Goal: Task Accomplishment & Management: Use online tool/utility

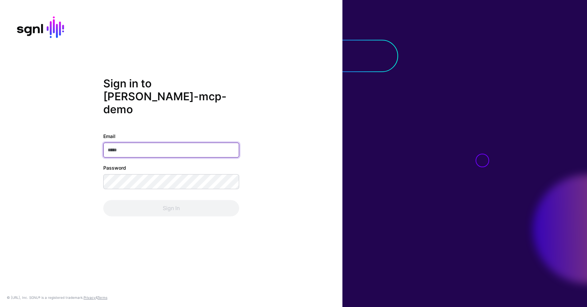
click at [172, 146] on input "Email" at bounding box center [171, 149] width 136 height 15
type input "**********"
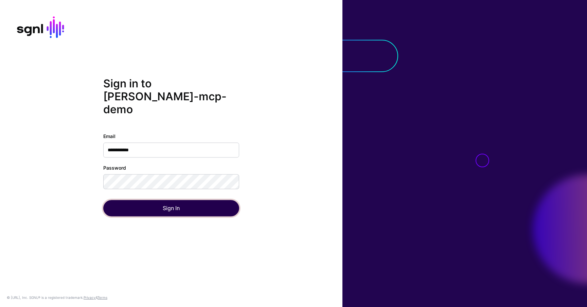
click at [171, 201] on button "Sign In" at bounding box center [171, 208] width 136 height 16
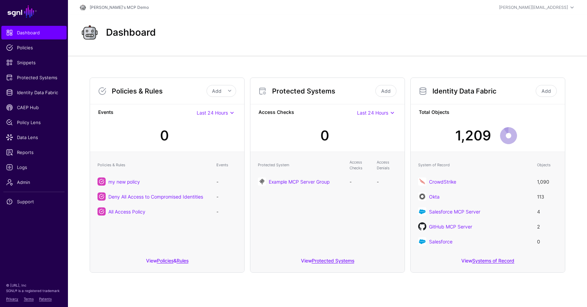
click at [230, 37] on div "Dashboard" at bounding box center [327, 33] width 503 height 22
click at [490, 260] on link "Systems of Record" at bounding box center [494, 261] width 42 height 6
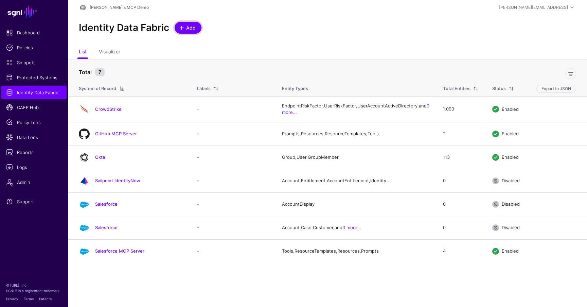
click at [188, 28] on span "Add" at bounding box center [191, 27] width 11 height 7
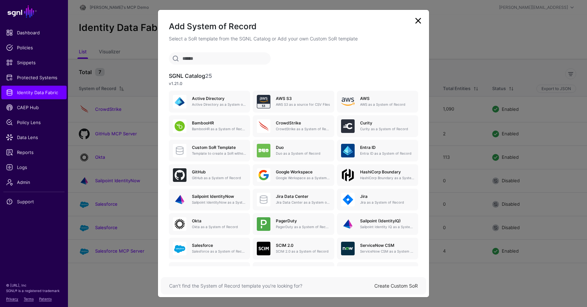
click at [233, 60] on input "text" at bounding box center [220, 58] width 102 height 12
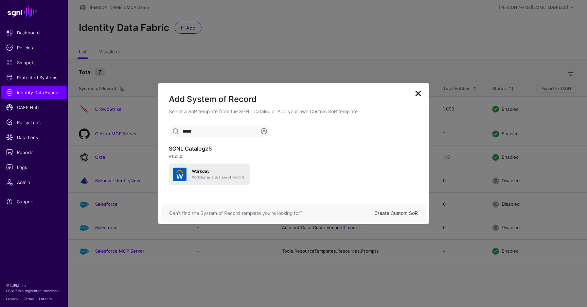
type input "*****"
click at [200, 168] on div "Workday Workday as a System of Record" at bounding box center [209, 175] width 73 height 14
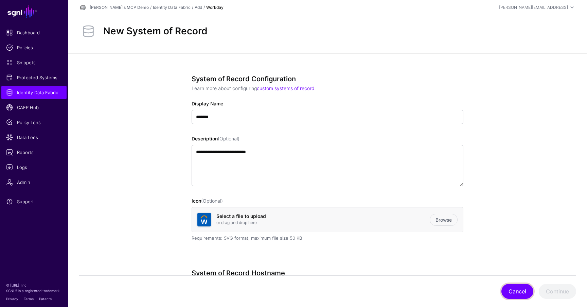
click at [522, 292] on button "Cancel" at bounding box center [518, 291] width 32 height 15
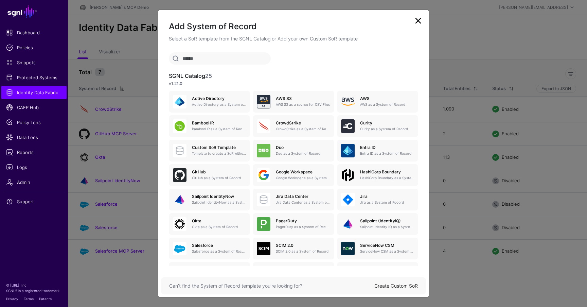
click at [421, 22] on link at bounding box center [418, 20] width 11 height 11
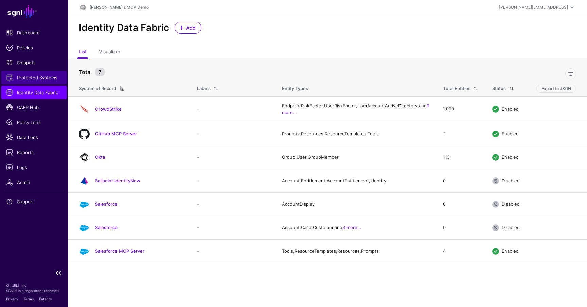
click at [37, 79] on span "Protected Systems" at bounding box center [34, 77] width 56 height 7
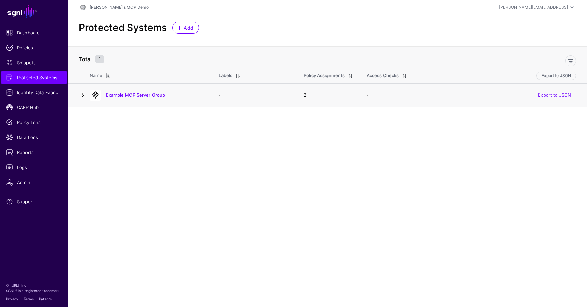
click at [83, 96] on link at bounding box center [83, 95] width 8 height 8
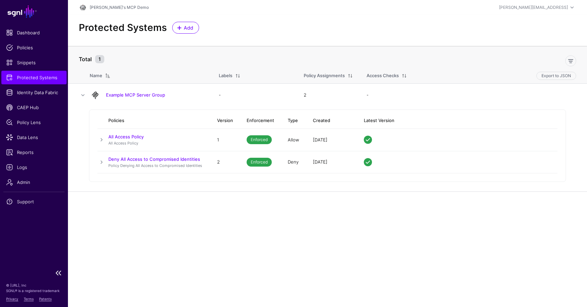
click at [34, 78] on span "Protected Systems" at bounding box center [34, 77] width 56 height 7
click at [104, 7] on link "[PERSON_NAME]'s MCP Demo" at bounding box center [119, 7] width 59 height 5
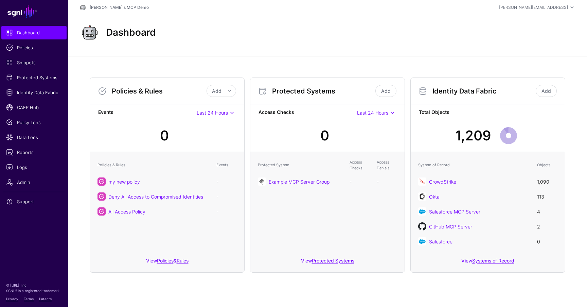
click at [292, 186] on td "Example MCP Server Group" at bounding box center [301, 181] width 92 height 15
click at [297, 182] on link "Example MCP Server Group" at bounding box center [299, 182] width 61 height 6
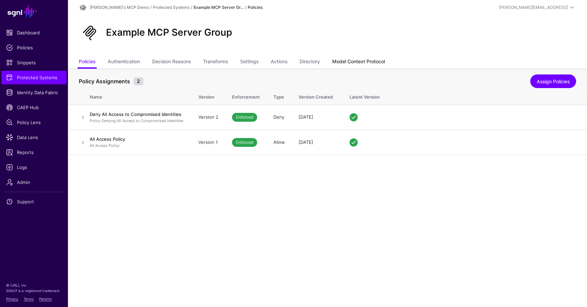
click at [363, 60] on link "Model Context Protocol" at bounding box center [359, 62] width 53 height 13
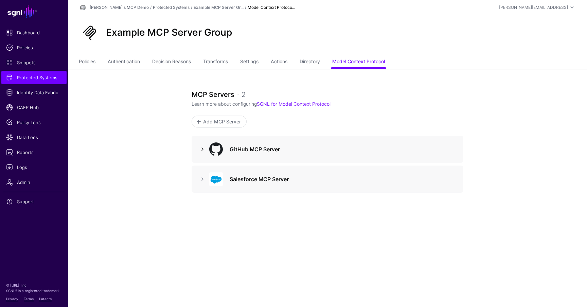
click at [199, 151] on link at bounding box center [203, 149] width 8 height 8
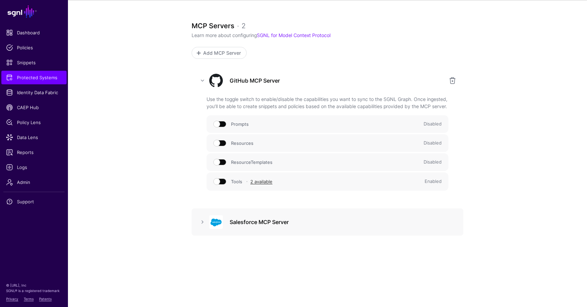
scroll to position [86, 0]
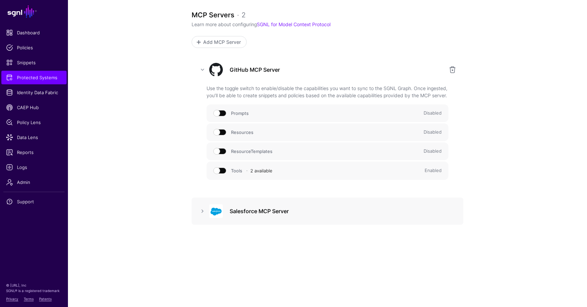
click at [260, 170] on link "2 available" at bounding box center [262, 170] width 22 height 5
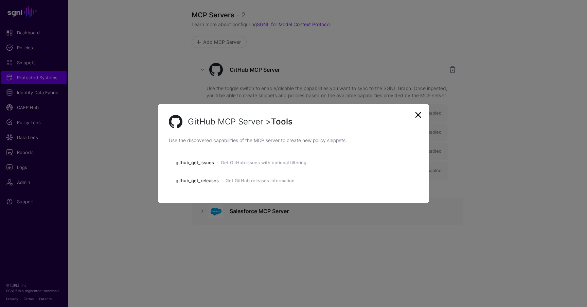
click at [418, 115] on link at bounding box center [418, 114] width 11 height 11
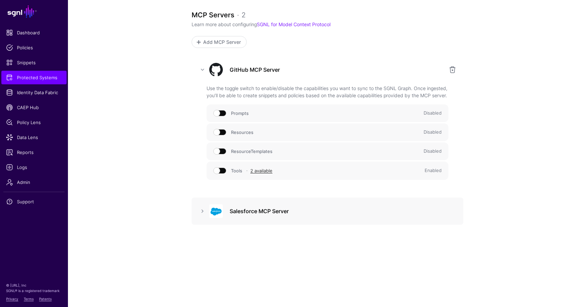
click at [221, 171] on span at bounding box center [220, 171] width 12 height 6
click at [225, 170] on span at bounding box center [220, 171] width 12 height 6
click at [203, 210] on link at bounding box center [203, 211] width 8 height 8
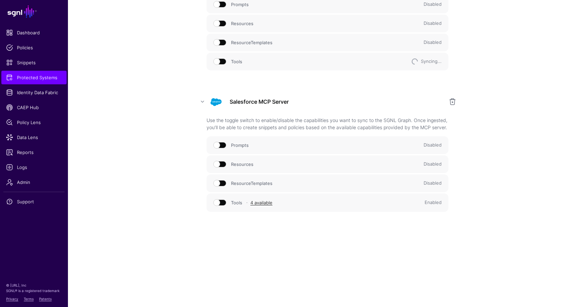
scroll to position [204, 0]
click at [262, 201] on link "4 available" at bounding box center [262, 200] width 22 height 5
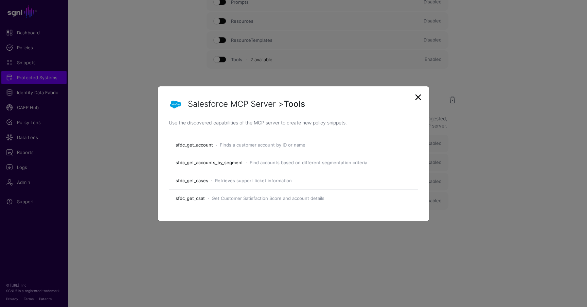
click at [419, 98] on link at bounding box center [418, 97] width 11 height 11
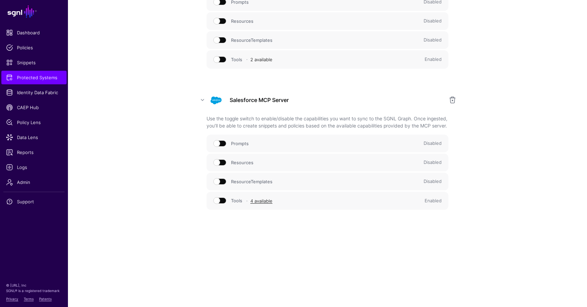
click at [260, 57] on link "2 available" at bounding box center [262, 59] width 22 height 5
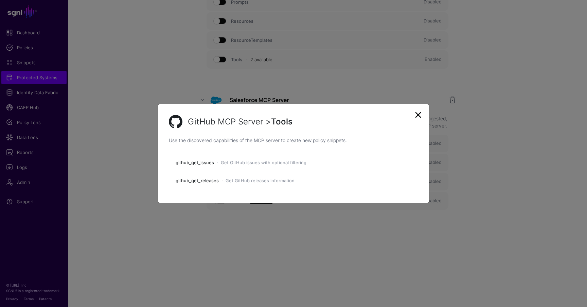
click at [421, 114] on link at bounding box center [418, 114] width 11 height 11
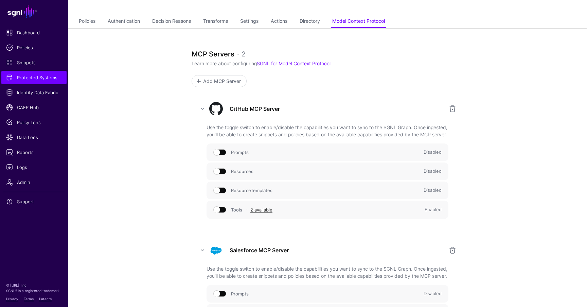
scroll to position [24, 0]
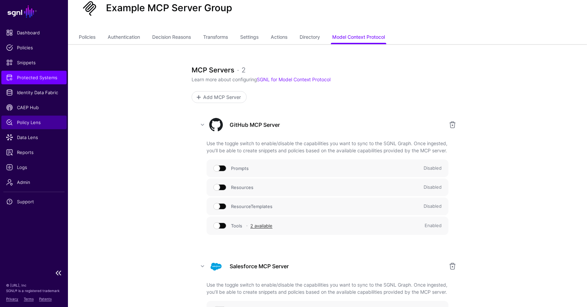
click at [44, 122] on span "Policy Lens" at bounding box center [34, 122] width 56 height 7
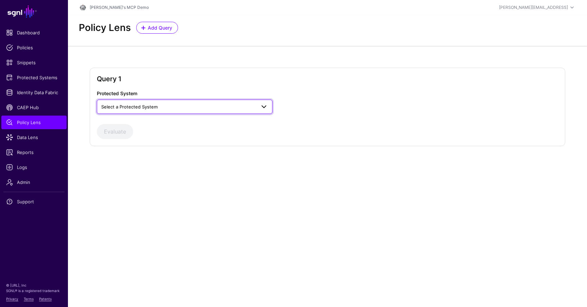
click at [241, 108] on span "Select a Protected System" at bounding box center [178, 106] width 155 height 7
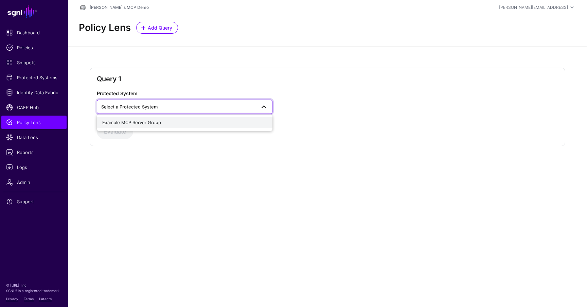
click at [156, 123] on span "Example MCP Server Group" at bounding box center [131, 122] width 59 height 5
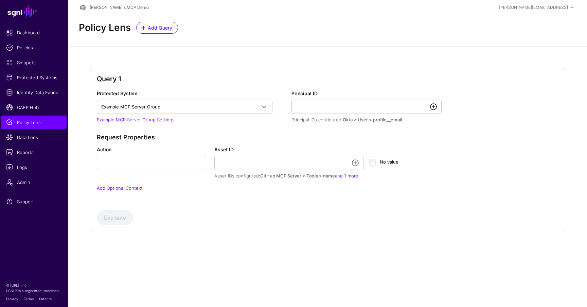
click at [432, 106] on link at bounding box center [434, 107] width 8 height 8
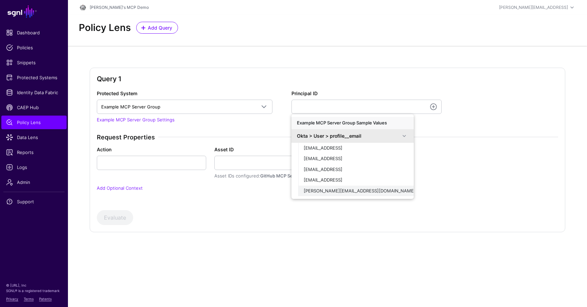
click at [349, 189] on span "[PERSON_NAME][EMAIL_ADDRESS][DOMAIN_NAME]" at bounding box center [360, 190] width 112 height 5
type input "**********"
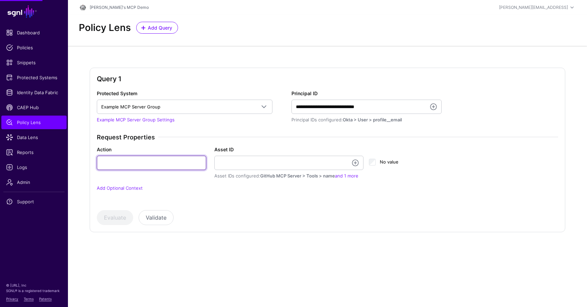
click at [142, 165] on input "Action" at bounding box center [151, 163] width 109 height 14
type input "****"
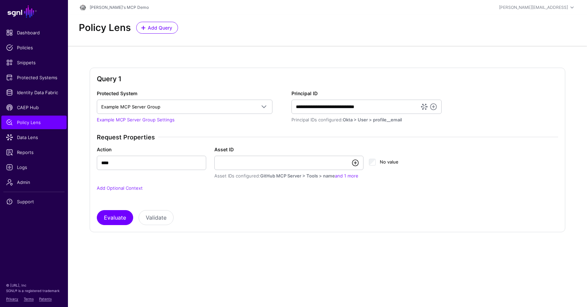
click at [353, 163] on link at bounding box center [356, 163] width 8 height 8
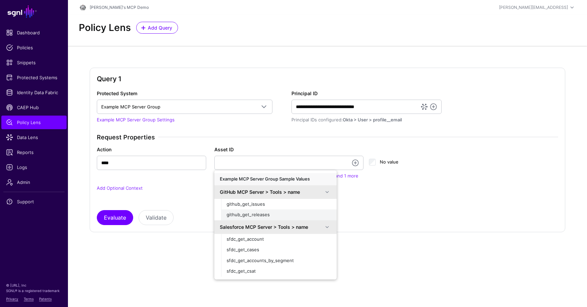
click at [260, 215] on span "github_get_releases" at bounding box center [248, 214] width 43 height 5
type input "**********"
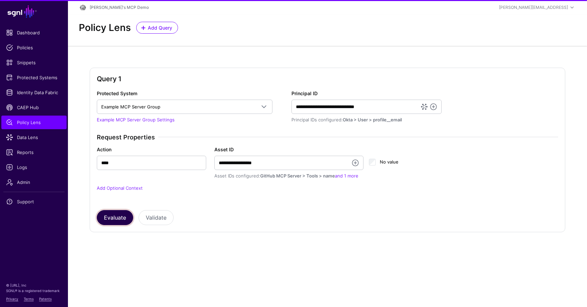
click at [114, 219] on button "Evaluate" at bounding box center [115, 217] width 36 height 15
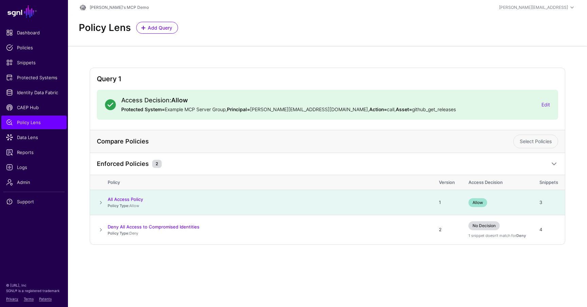
click at [102, 201] on span at bounding box center [101, 203] width 8 height 8
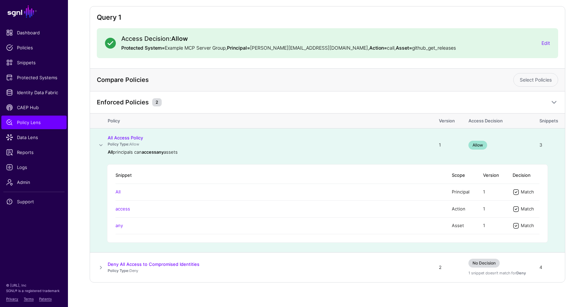
scroll to position [70, 0]
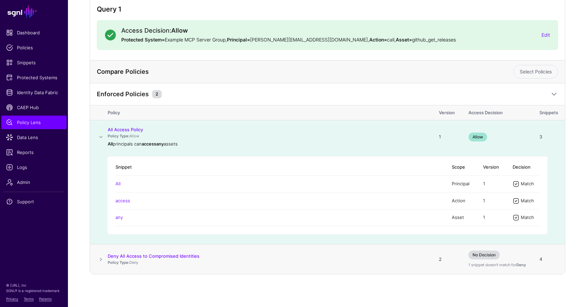
click at [100, 258] on span at bounding box center [101, 259] width 8 height 8
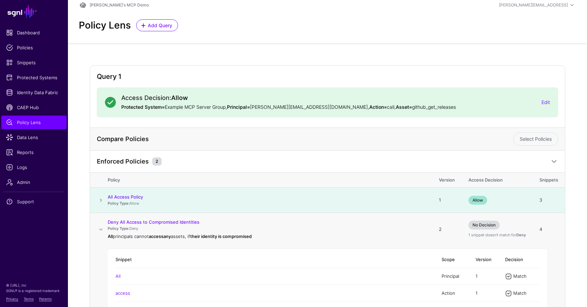
scroll to position [0, 0]
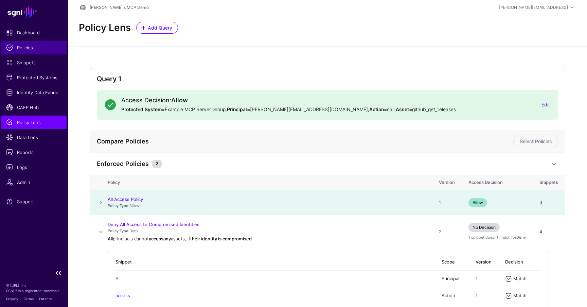
click at [31, 47] on span "Policies" at bounding box center [34, 47] width 56 height 7
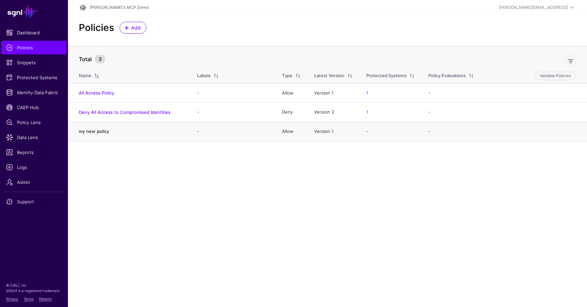
click at [96, 132] on link "my new policy" at bounding box center [94, 131] width 30 height 5
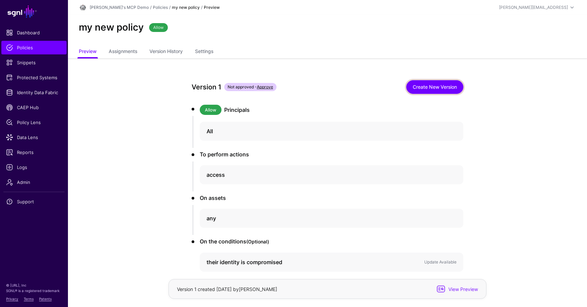
click at [437, 84] on link "Create New Version" at bounding box center [435, 87] width 57 height 14
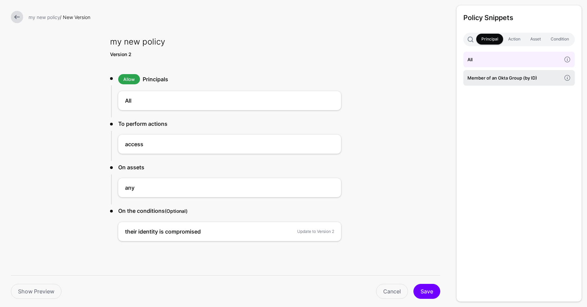
click at [516, 79] on h4 "Member of an Okta Group (by ID)" at bounding box center [515, 77] width 94 height 7
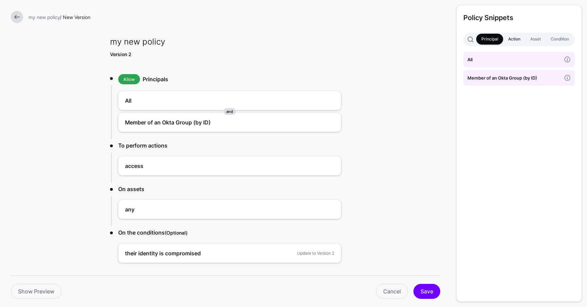
click at [512, 39] on link "Action" at bounding box center [515, 39] width 22 height 11
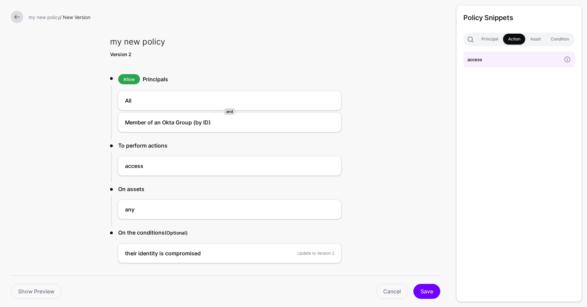
click at [492, 61] on h4 "access" at bounding box center [515, 59] width 94 height 7
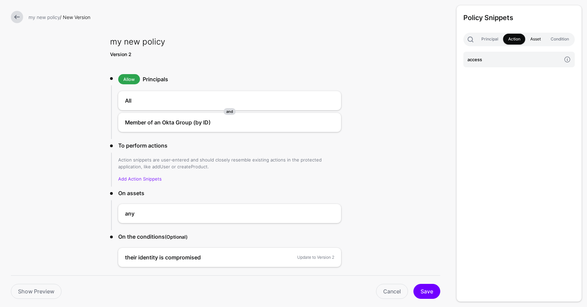
click at [537, 34] on link "Asset" at bounding box center [536, 39] width 20 height 11
click at [505, 58] on h4 "any" at bounding box center [515, 59] width 94 height 7
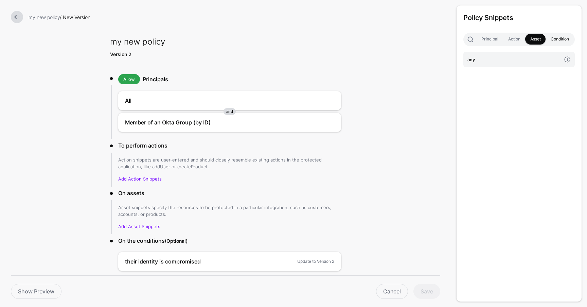
click at [566, 39] on link "Condition" at bounding box center [560, 39] width 28 height 11
click at [517, 63] on h4 "their identity is compromised" at bounding box center [515, 59] width 94 height 7
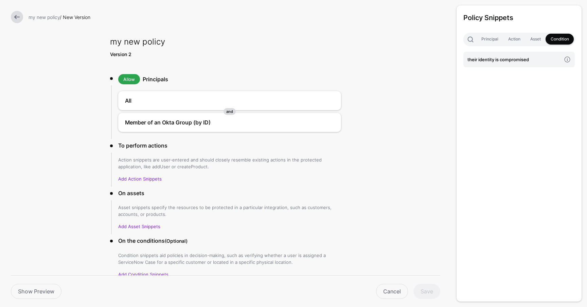
scroll to position [33, 0]
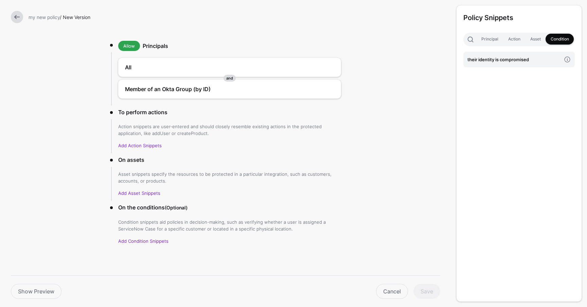
click at [19, 17] on link at bounding box center [17, 17] width 12 height 12
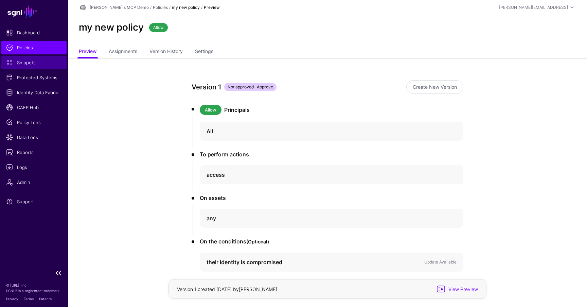
click at [32, 65] on span "Snippets" at bounding box center [34, 62] width 56 height 7
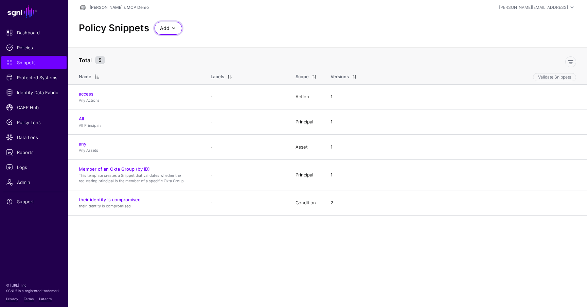
click at [170, 32] on link "Add" at bounding box center [169, 28] width 28 height 13
click at [172, 42] on span "Start from a Snippet Template" at bounding box center [192, 42] width 64 height 5
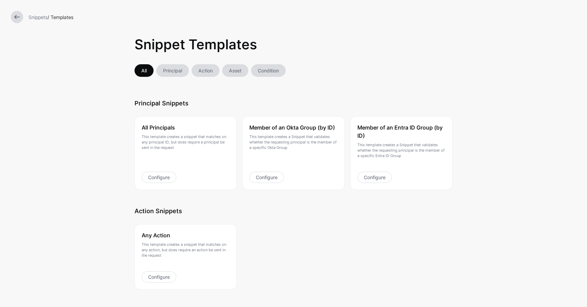
click at [177, 70] on link "Principal" at bounding box center [172, 70] width 33 height 13
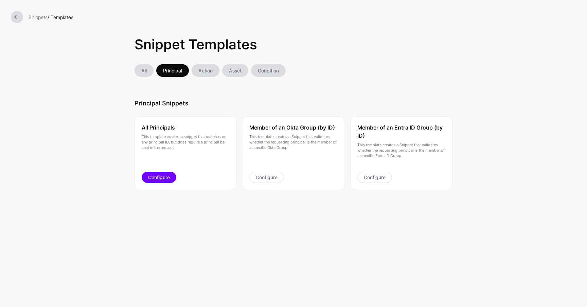
click at [164, 180] on link "Configure" at bounding box center [159, 177] width 35 height 11
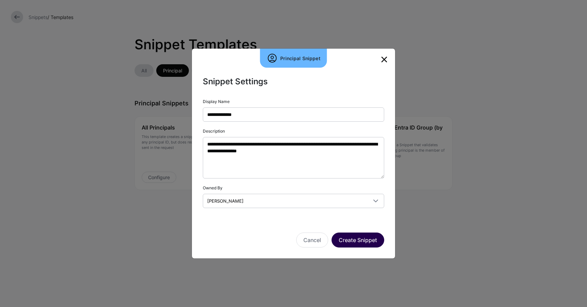
click at [352, 240] on button "Create Snippet" at bounding box center [358, 240] width 53 height 15
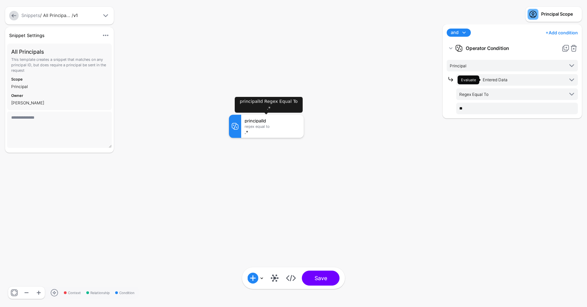
click at [279, 135] on div "principalId Regex Equal To .*" at bounding box center [272, 126] width 63 height 23
click at [561, 32] on link "+ Add condition" at bounding box center [562, 32] width 32 height 11
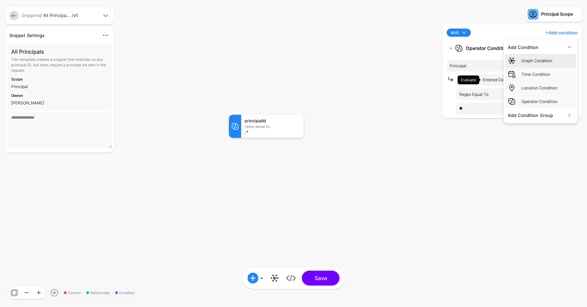
click at [539, 62] on div "Graph Condition" at bounding box center [548, 61] width 52 height 6
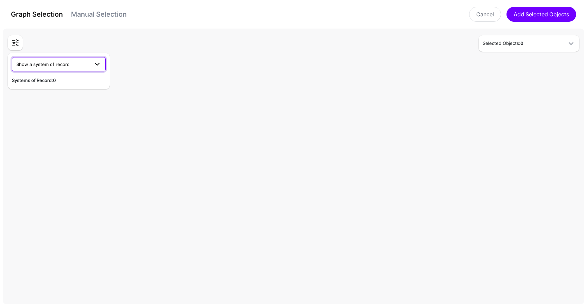
click at [74, 64] on span "Show a system of record" at bounding box center [52, 64] width 73 height 7
click at [40, 91] on span "GitHub MCP Server" at bounding box center [37, 90] width 41 height 5
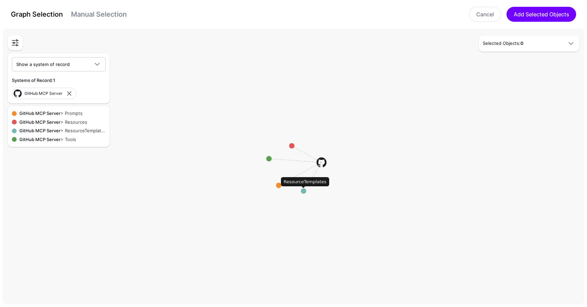
click at [304, 191] on circle at bounding box center [303, 190] width 5 height 5
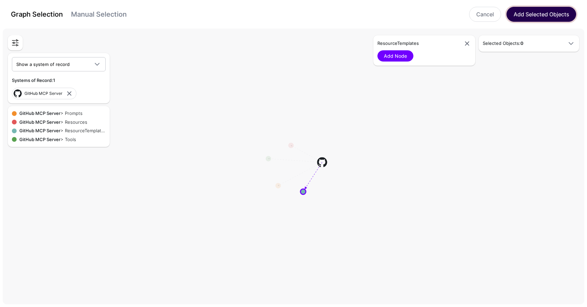
click at [533, 13] on button "Add Selected Objects" at bounding box center [542, 14] width 70 height 15
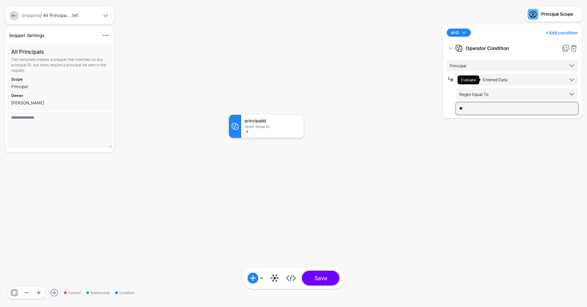
click at [540, 105] on input "**" at bounding box center [518, 109] width 122 height 12
click at [540, 95] on span "Regex Equal To" at bounding box center [512, 93] width 104 height 7
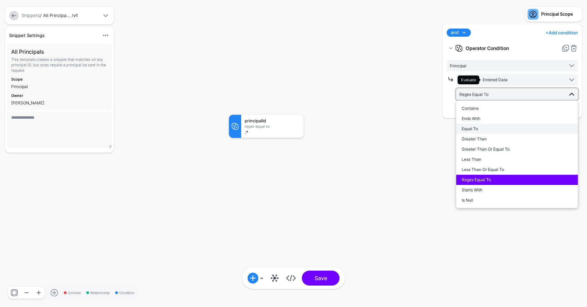
click at [482, 125] on button "Equal To" at bounding box center [518, 129] width 122 height 10
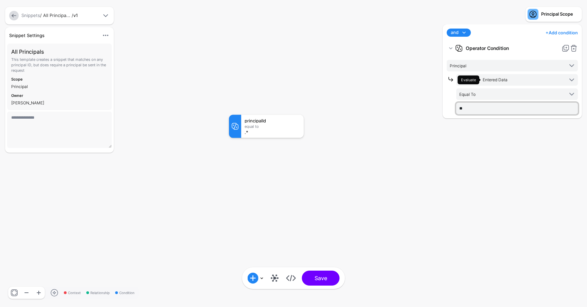
drag, startPoint x: 494, startPoint y: 110, endPoint x: 438, endPoint y: 104, distance: 56.5
click at [438, 104] on div "Principal Scope and and not or + Add condition Add Condition Graph Condition Ti…" at bounding box center [513, 153] width 150 height 307
type input "*****"
click at [325, 281] on button "Save" at bounding box center [321, 278] width 38 height 15
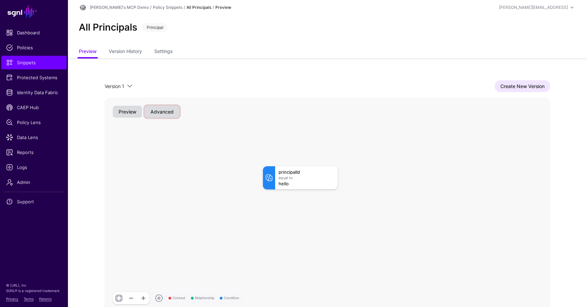
click at [166, 112] on button "Advanced" at bounding box center [162, 112] width 35 height 12
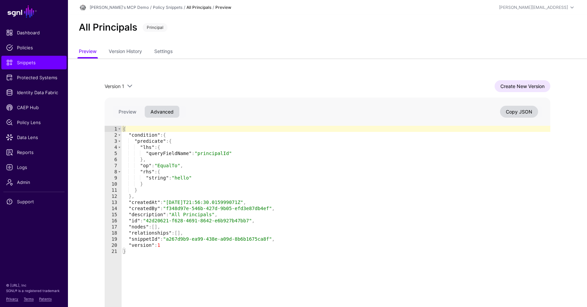
click at [146, 145] on div "{ "condition" : { "predicate" : { "lhs" : { "queryFieldName" : "principalId" } …" at bounding box center [336, 225] width 429 height 199
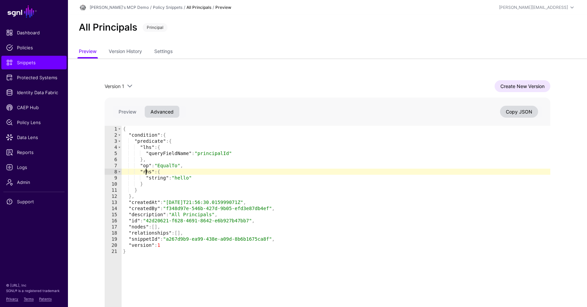
click at [145, 172] on div "{ "condition" : { "predicate" : { "lhs" : { "queryFieldName" : "principalId" } …" at bounding box center [336, 225] width 429 height 199
type textarea "********"
click at [41, 78] on span "Protected Systems" at bounding box center [34, 77] width 56 height 7
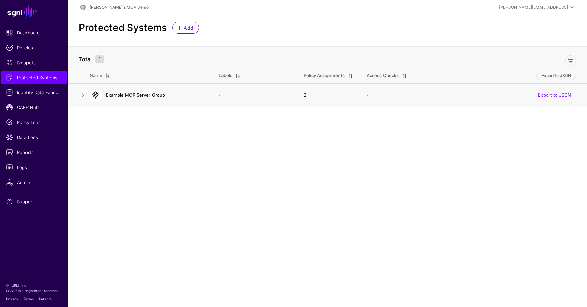
click at [115, 94] on link "Example MCP Server Group" at bounding box center [135, 94] width 59 height 5
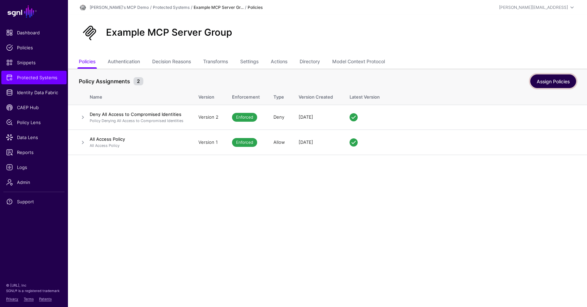
click at [541, 85] on link "Assign Policies" at bounding box center [554, 81] width 46 height 14
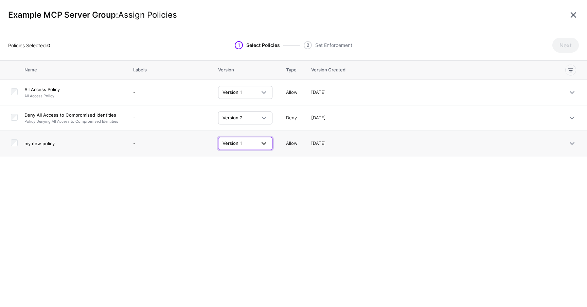
click at [244, 146] on span "Version 1" at bounding box center [239, 143] width 33 height 7
click at [280, 203] on div "Name Labels Version Type Version Created All Access Policy All Access Policy - …" at bounding box center [293, 184] width 587 height 246
click at [574, 14] on link at bounding box center [573, 15] width 11 height 11
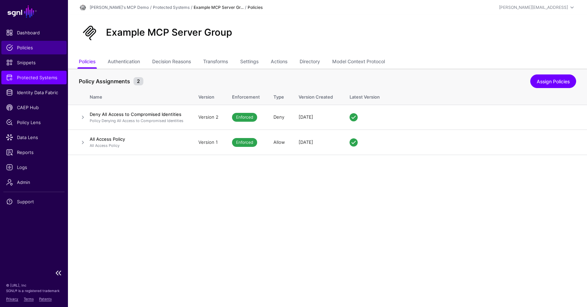
click at [30, 49] on span "Policies" at bounding box center [34, 47] width 56 height 7
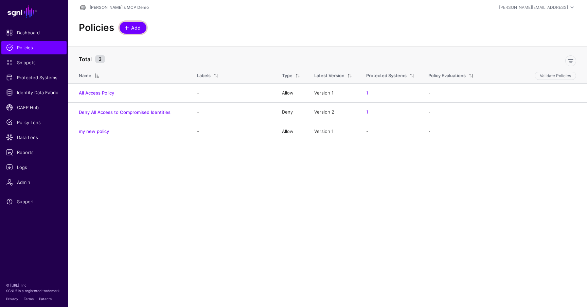
click at [131, 28] on span "Add" at bounding box center [136, 27] width 11 height 7
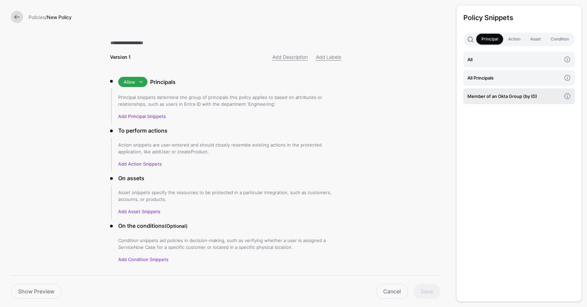
click at [512, 95] on h4 "Member of an Okta Group (by ID)" at bounding box center [515, 95] width 94 height 7
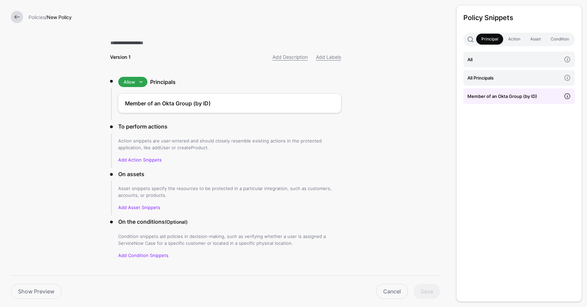
click at [567, 96] on span at bounding box center [567, 96] width 15 height 15
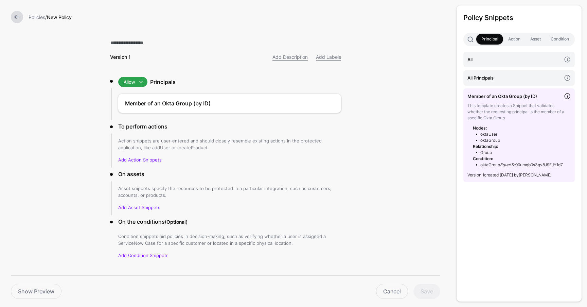
click at [17, 17] on link at bounding box center [17, 17] width 12 height 12
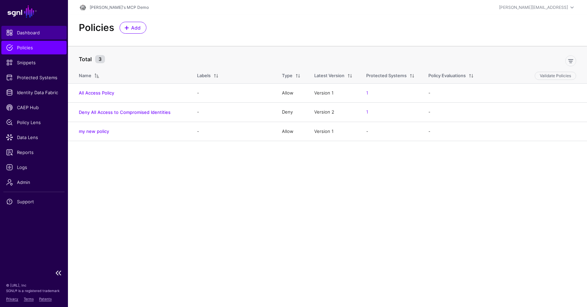
click at [38, 32] on span "Dashboard" at bounding box center [34, 32] width 56 height 7
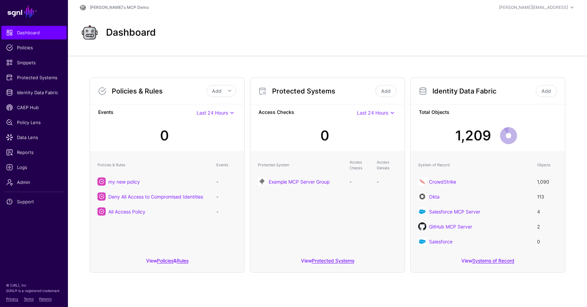
click at [78, 92] on div "Policies & Rules Add Add Policy Add Rule Events Last 24 Hours Last 24 Hours Las…" at bounding box center [327, 175] width 519 height 239
click at [36, 89] on span "Identity Data Fabric" at bounding box center [34, 92] width 56 height 7
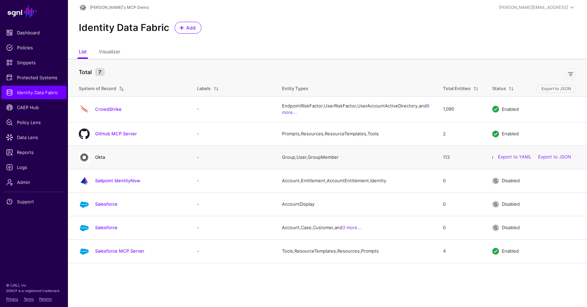
click at [101, 158] on link "Okta" at bounding box center [100, 156] width 10 height 5
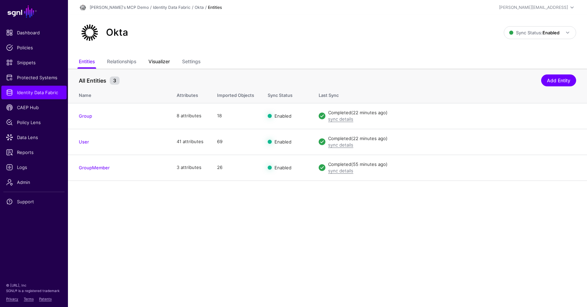
click at [163, 64] on link "Visualizer" at bounding box center [159, 62] width 21 height 13
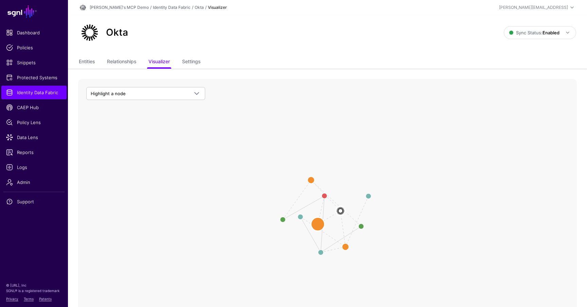
click at [318, 225] on circle at bounding box center [318, 224] width 14 height 14
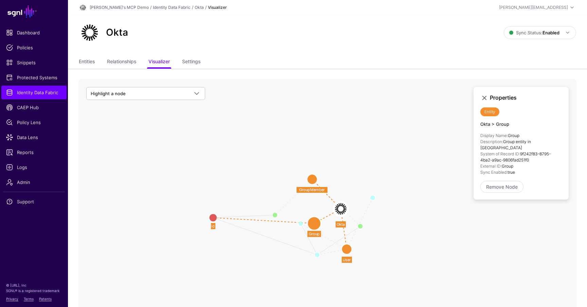
drag, startPoint x: 325, startPoint y: 197, endPoint x: 213, endPoint y: 217, distance: 114.1
click at [213, 217] on circle at bounding box center [213, 218] width 8 height 8
click at [220, 220] on circle at bounding box center [221, 219] width 8 height 8
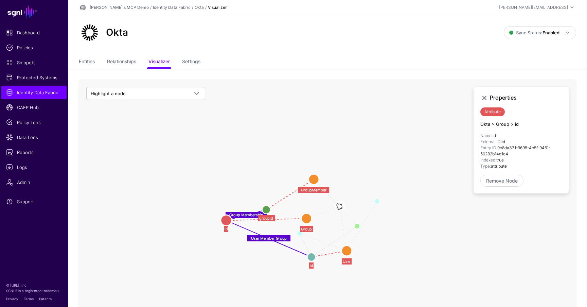
click at [312, 258] on circle at bounding box center [312, 257] width 8 height 8
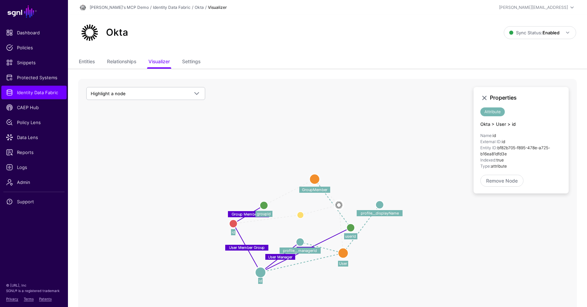
drag, startPoint x: 312, startPoint y: 258, endPoint x: 262, endPoint y: 273, distance: 52.5
click at [262, 273] on circle at bounding box center [260, 272] width 11 height 11
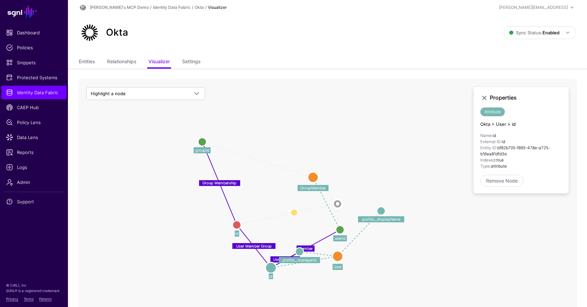
drag, startPoint x: 264, startPoint y: 203, endPoint x: 203, endPoint y: 142, distance: 85.8
click at [203, 142] on circle at bounding box center [202, 142] width 8 height 8
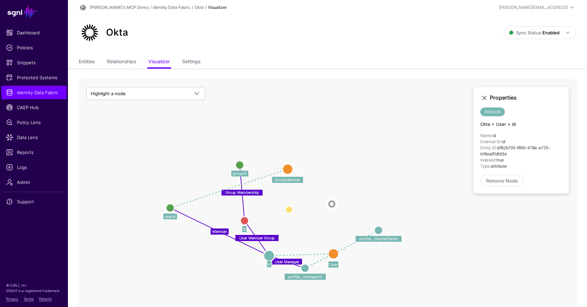
drag, startPoint x: 336, startPoint y: 231, endPoint x: 171, endPoint y: 209, distance: 166.3
click at [171, 209] on circle at bounding box center [170, 208] width 8 height 8
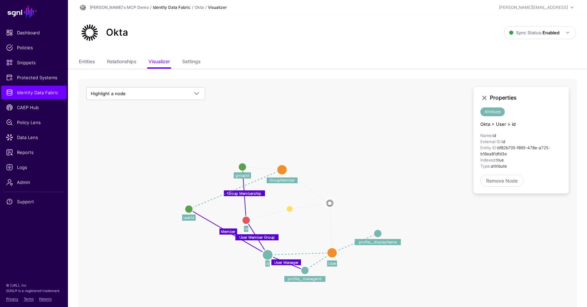
click at [153, 6] on link "Identity Data Fabric" at bounding box center [172, 7] width 38 height 5
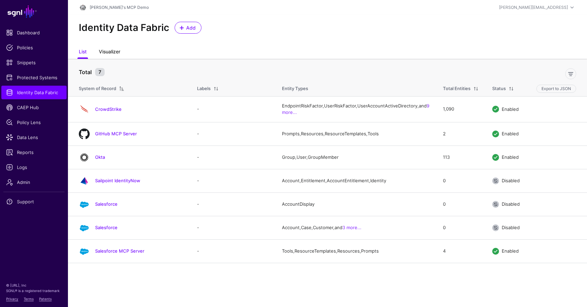
click at [108, 52] on link "Visualizer" at bounding box center [109, 52] width 21 height 13
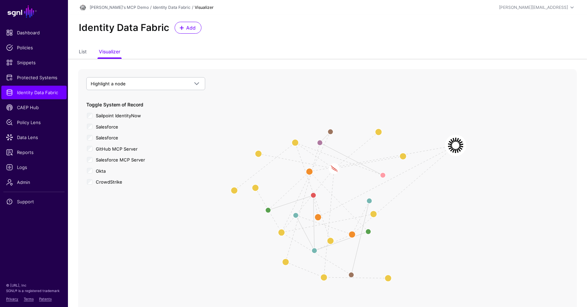
drag, startPoint x: 339, startPoint y: 205, endPoint x: 458, endPoint y: 144, distance: 133.5
click at [458, 144] on image at bounding box center [456, 145] width 20 height 20
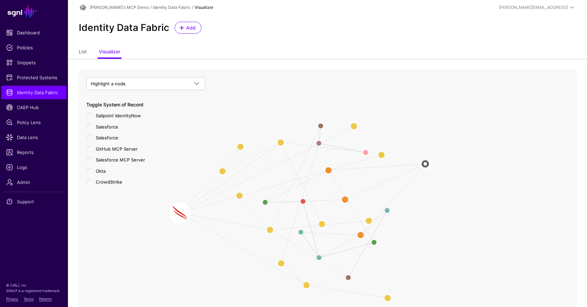
drag, startPoint x: 336, startPoint y: 170, endPoint x: 182, endPoint y: 213, distance: 159.9
click at [182, 213] on image at bounding box center [180, 213] width 20 height 20
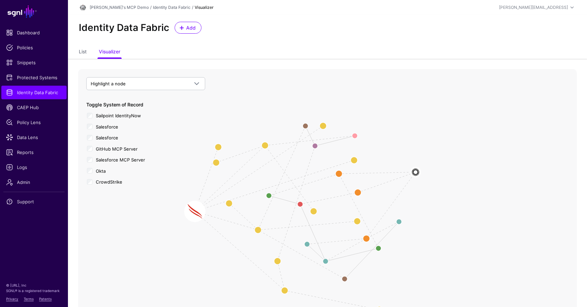
click at [196, 210] on image at bounding box center [195, 211] width 20 height 20
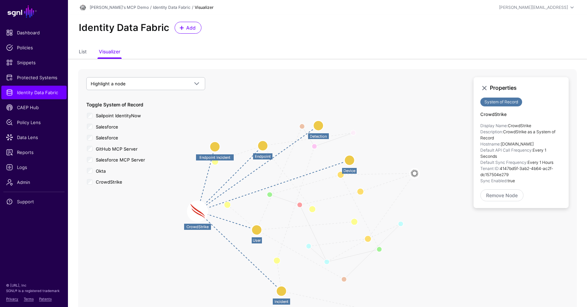
click at [258, 228] on circle at bounding box center [257, 230] width 10 height 10
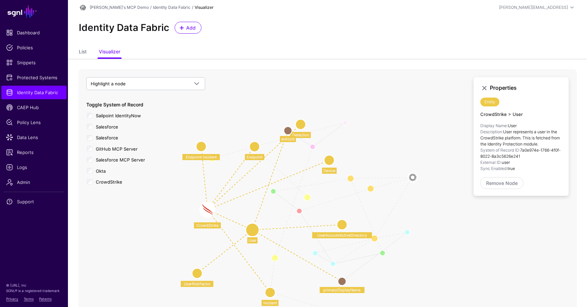
drag, startPoint x: 228, startPoint y: 206, endPoint x: 199, endPoint y: 273, distance: 72.8
click at [199, 273] on circle at bounding box center [197, 273] width 10 height 10
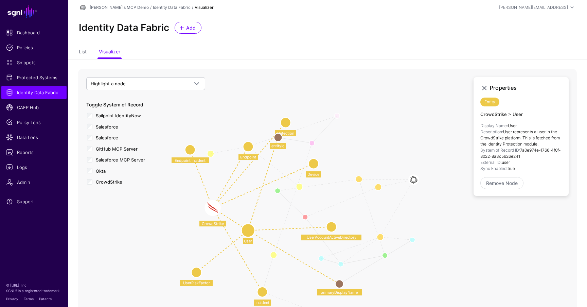
click at [248, 231] on circle at bounding box center [248, 231] width 14 height 14
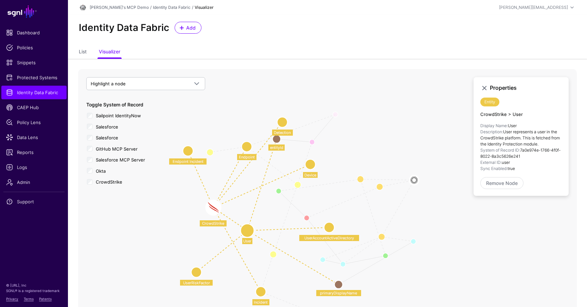
click at [338, 287] on circle at bounding box center [339, 284] width 8 height 8
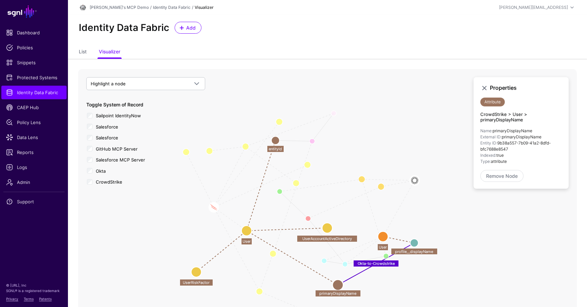
click at [414, 241] on circle at bounding box center [414, 243] width 8 height 8
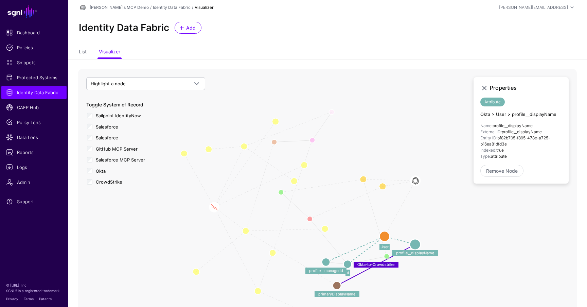
click at [381, 236] on circle at bounding box center [385, 236] width 10 height 10
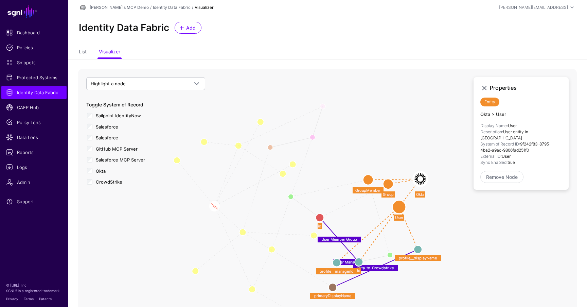
drag, startPoint x: 388, startPoint y: 236, endPoint x: 402, endPoint y: 207, distance: 31.9
click at [402, 207] on circle at bounding box center [400, 207] width 14 height 14
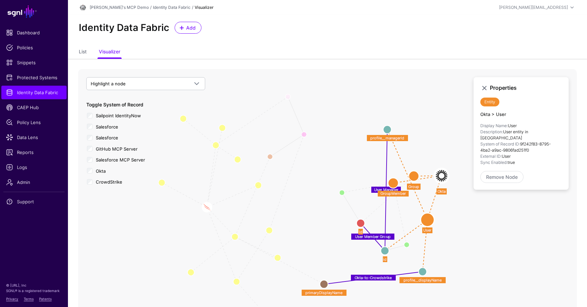
drag, startPoint x: 347, startPoint y: 260, endPoint x: 388, endPoint y: 127, distance: 138.7
click at [388, 127] on circle at bounding box center [388, 129] width 8 height 8
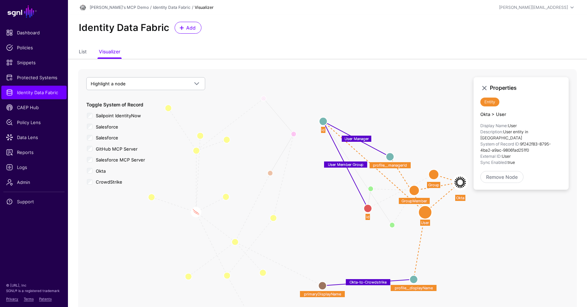
drag, startPoint x: 387, startPoint y: 244, endPoint x: 322, endPoint y: 119, distance: 141.0
click at [322, 119] on circle at bounding box center [323, 121] width 8 height 8
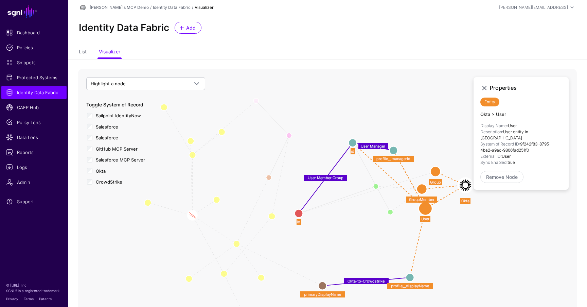
drag, startPoint x: 368, startPoint y: 204, endPoint x: 300, endPoint y: 216, distance: 69.7
click at [300, 216] on circle at bounding box center [299, 213] width 8 height 8
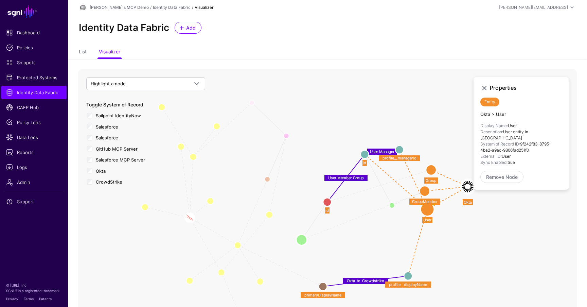
drag, startPoint x: 374, startPoint y: 188, endPoint x: 302, endPoint y: 240, distance: 89.2
click at [302, 240] on circle at bounding box center [301, 239] width 11 height 11
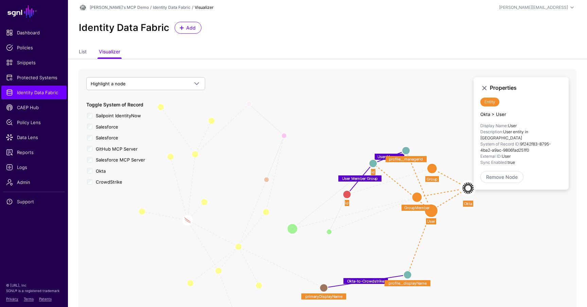
drag, startPoint x: 393, startPoint y: 203, endPoint x: 295, endPoint y: 185, distance: 99.9
click at [295, 223] on circle at bounding box center [292, 228] width 11 height 11
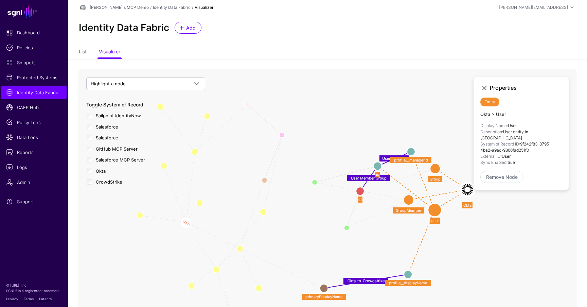
click at [435, 208] on circle at bounding box center [435, 210] width 14 height 14
click at [412, 150] on circle at bounding box center [412, 152] width 8 height 8
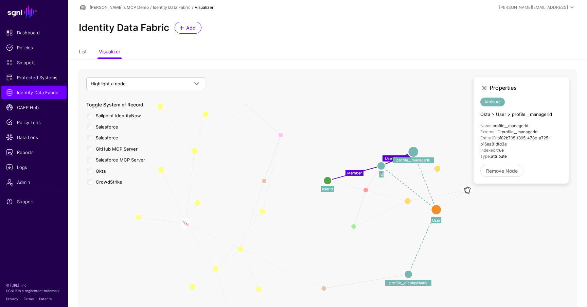
click at [329, 180] on circle at bounding box center [328, 180] width 8 height 8
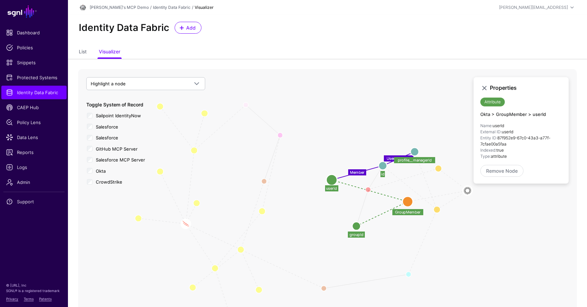
click at [408, 202] on circle at bounding box center [408, 202] width 10 height 10
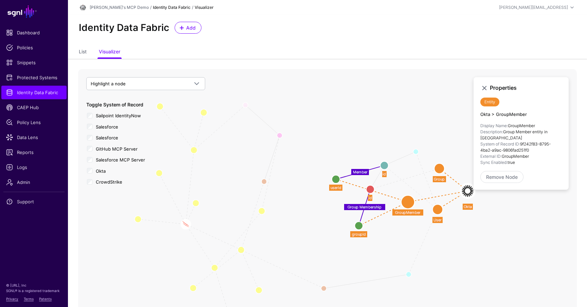
click at [155, 8] on link "Identity Data Fabric" at bounding box center [172, 7] width 38 height 5
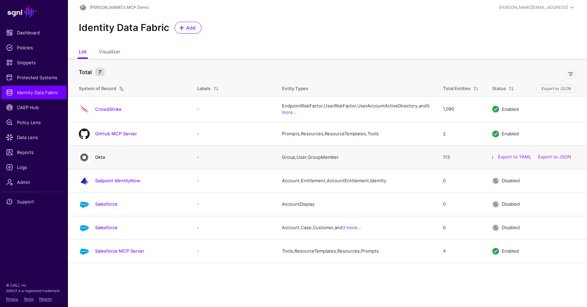
click at [102, 160] on link "Okta" at bounding box center [100, 156] width 10 height 5
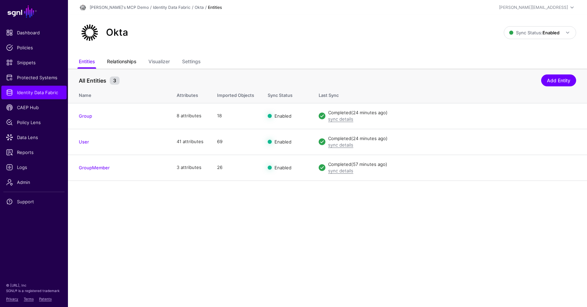
click at [125, 58] on link "Relationships" at bounding box center [121, 62] width 29 height 13
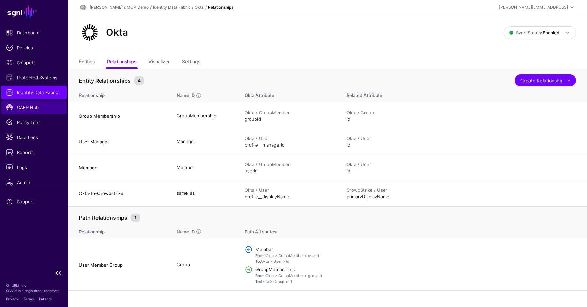
click at [42, 107] on span "CAEP Hub" at bounding box center [34, 107] width 56 height 7
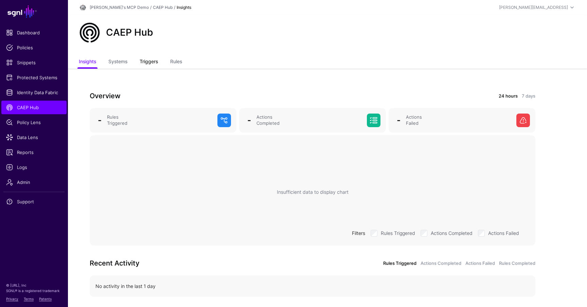
click at [154, 63] on link "Triggers" at bounding box center [149, 62] width 18 height 13
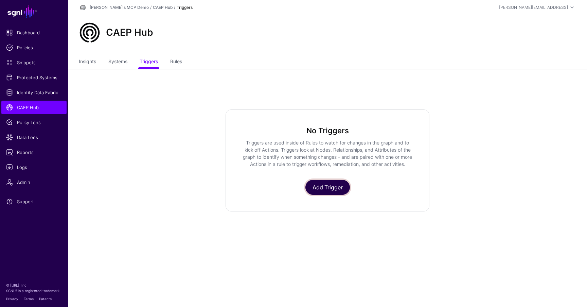
click at [328, 188] on link "Add Trigger" at bounding box center [328, 187] width 45 height 15
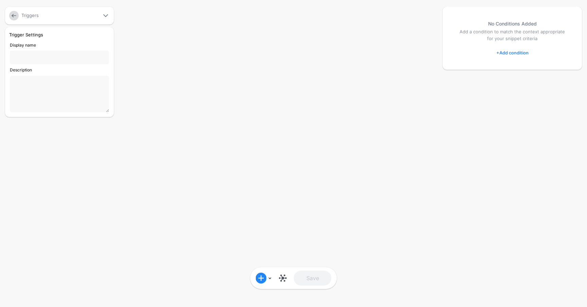
click at [514, 54] on link "+ Add condition" at bounding box center [513, 52] width 32 height 11
click at [527, 78] on div "Graph Condition" at bounding box center [540, 81] width 52 height 6
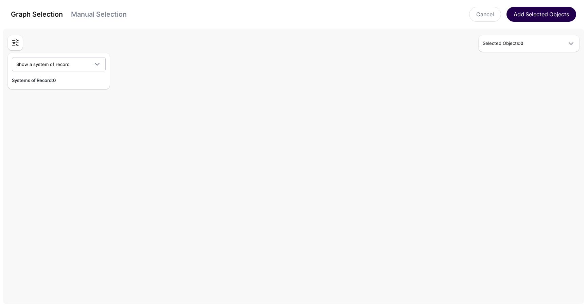
click at [541, 13] on button "Add Selected Objects" at bounding box center [542, 14] width 70 height 15
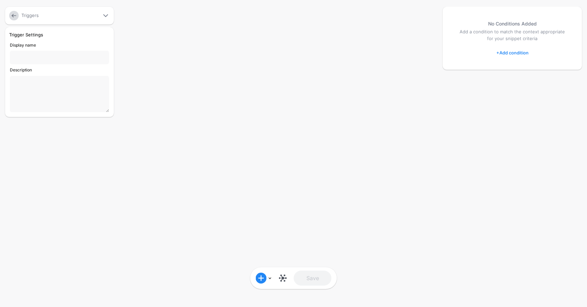
click at [15, 17] on link at bounding box center [14, 16] width 10 height 10
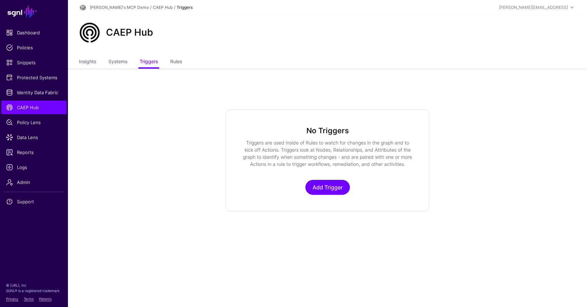
click at [177, 55] on div "CAEP Hub" at bounding box center [327, 35] width 519 height 41
click at [177, 62] on link "Rules" at bounding box center [176, 62] width 12 height 13
click at [331, 185] on link "Add Rule" at bounding box center [327, 187] width 37 height 15
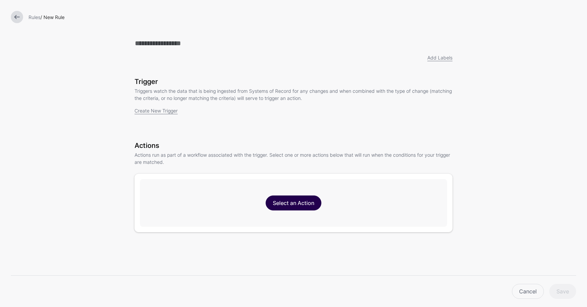
click at [300, 205] on link "Select an Action" at bounding box center [294, 202] width 56 height 15
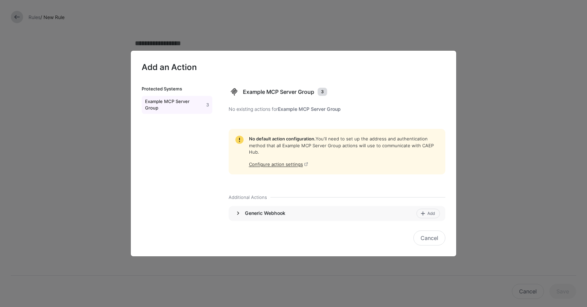
click at [241, 216] on link at bounding box center [238, 213] width 8 height 8
click at [421, 215] on span at bounding box center [423, 213] width 5 height 5
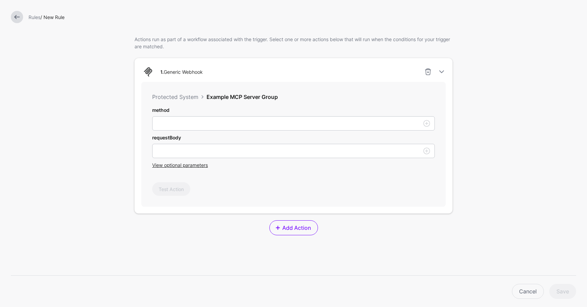
scroll to position [99, 0]
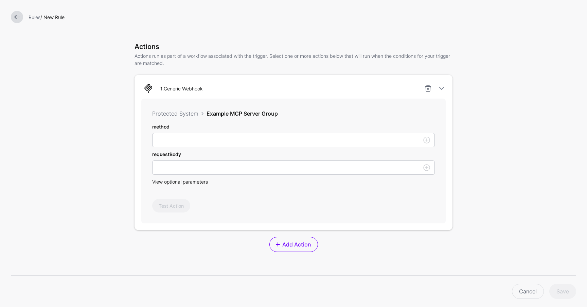
click at [176, 181] on span "View optional parameters" at bounding box center [180, 182] width 56 height 6
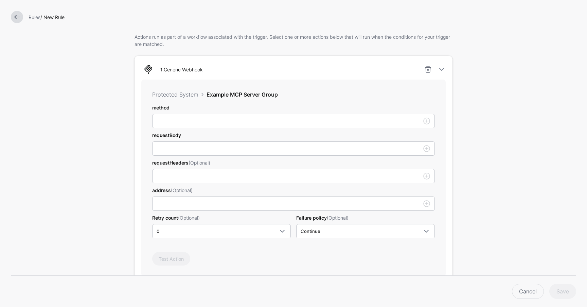
scroll to position [122, 0]
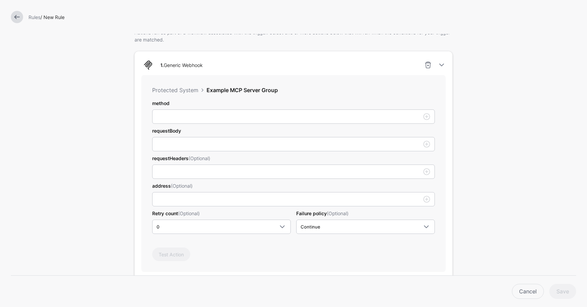
click at [20, 18] on link at bounding box center [17, 17] width 12 height 12
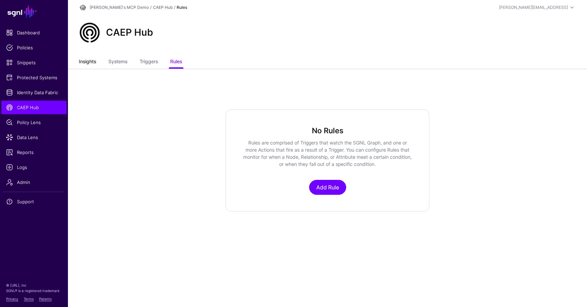
click at [84, 59] on link "Insights" at bounding box center [87, 62] width 17 height 13
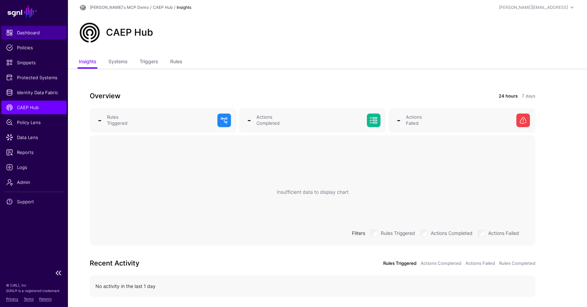
click at [29, 28] on link "Dashboard" at bounding box center [33, 33] width 65 height 14
